Goal: Task Accomplishment & Management: Complete application form

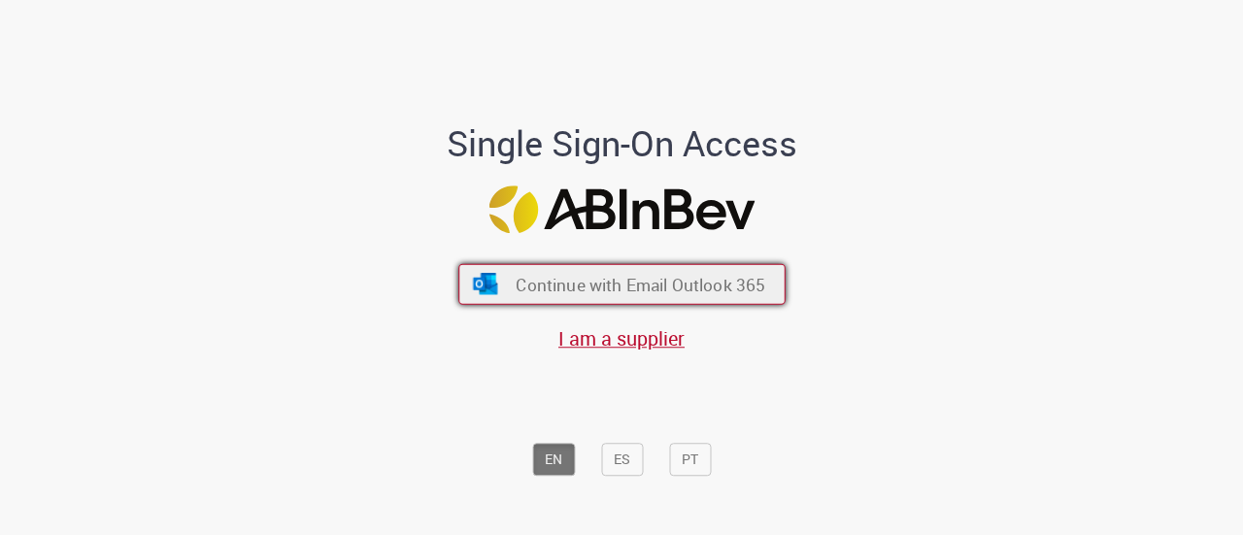
click at [711, 281] on span "Continue with Email Outlook 365" at bounding box center [641, 284] width 250 height 22
